Goal: Transaction & Acquisition: Subscribe to service/newsletter

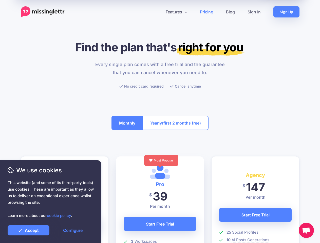
click at [160, 122] on button "Yearly (first 2 months free)" at bounding box center [176, 123] width 66 height 14
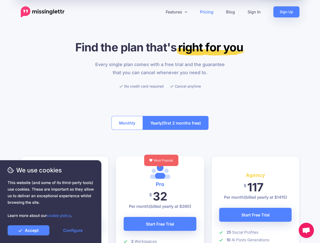
click at [158, 12] on icon at bounding box center [158, 12] width 3 height 3
click at [176, 12] on link "Features" at bounding box center [176, 11] width 34 height 11
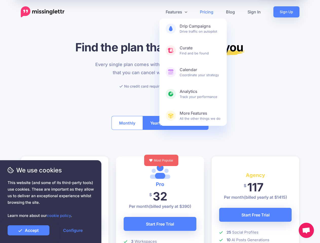
click at [127, 123] on button "Monthly" at bounding box center [127, 123] width 31 height 14
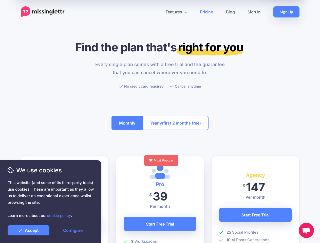
click at [176, 123] on span "(first 2 months free)" at bounding box center [181, 123] width 39 height 8
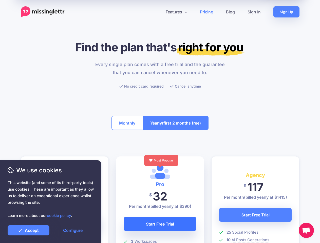
click at [160, 224] on link "Start Free Trial" at bounding box center [160, 224] width 73 height 14
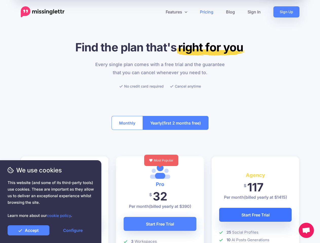
click at [255, 215] on link "Start Free Trial" at bounding box center [255, 215] width 73 height 14
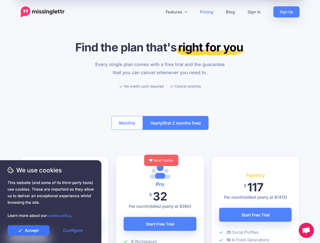
click at [28, 231] on link "Accept" at bounding box center [29, 231] width 42 height 10
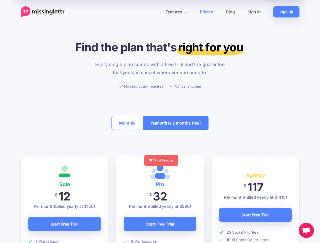
click at [73, 231] on link "Configure" at bounding box center [73, 231] width 42 height 10
click at [306, 231] on span "Open chat" at bounding box center [306, 231] width 8 height 7
